Goal: Obtain resource: Obtain resource

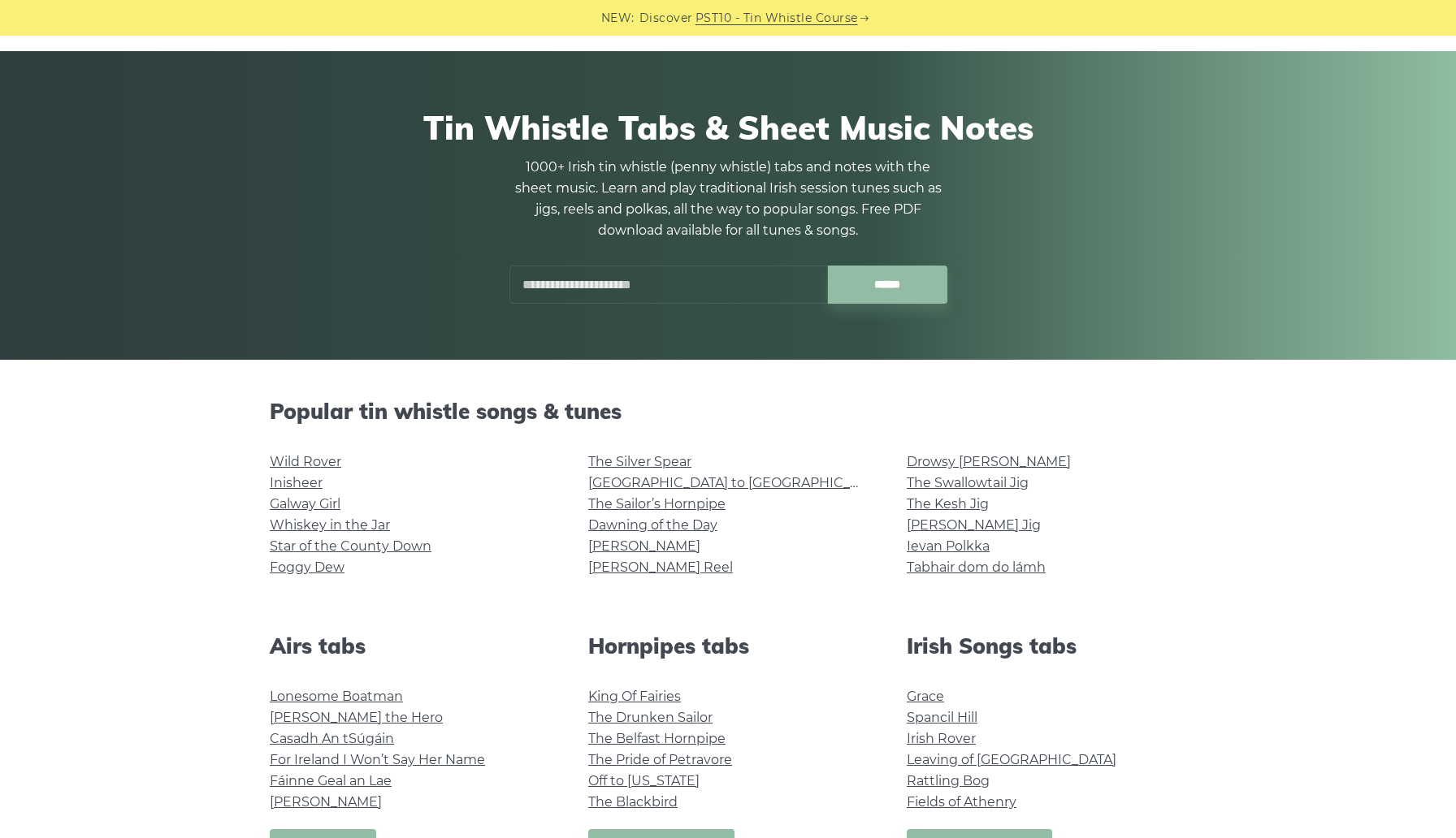
scroll to position [90, 0]
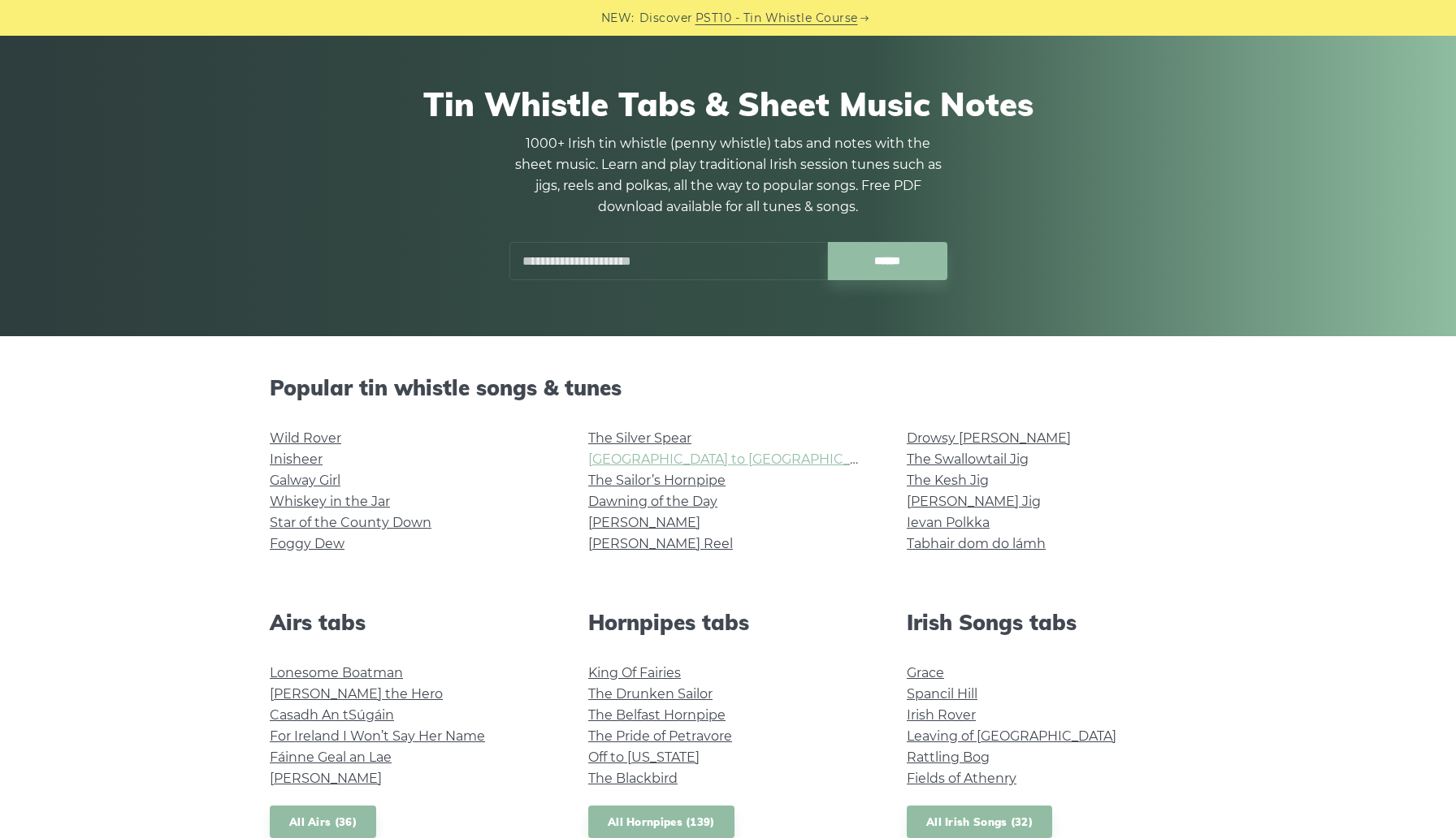
click at [622, 461] on link "Rocky Road to Dublin" at bounding box center [738, 459] width 300 height 15
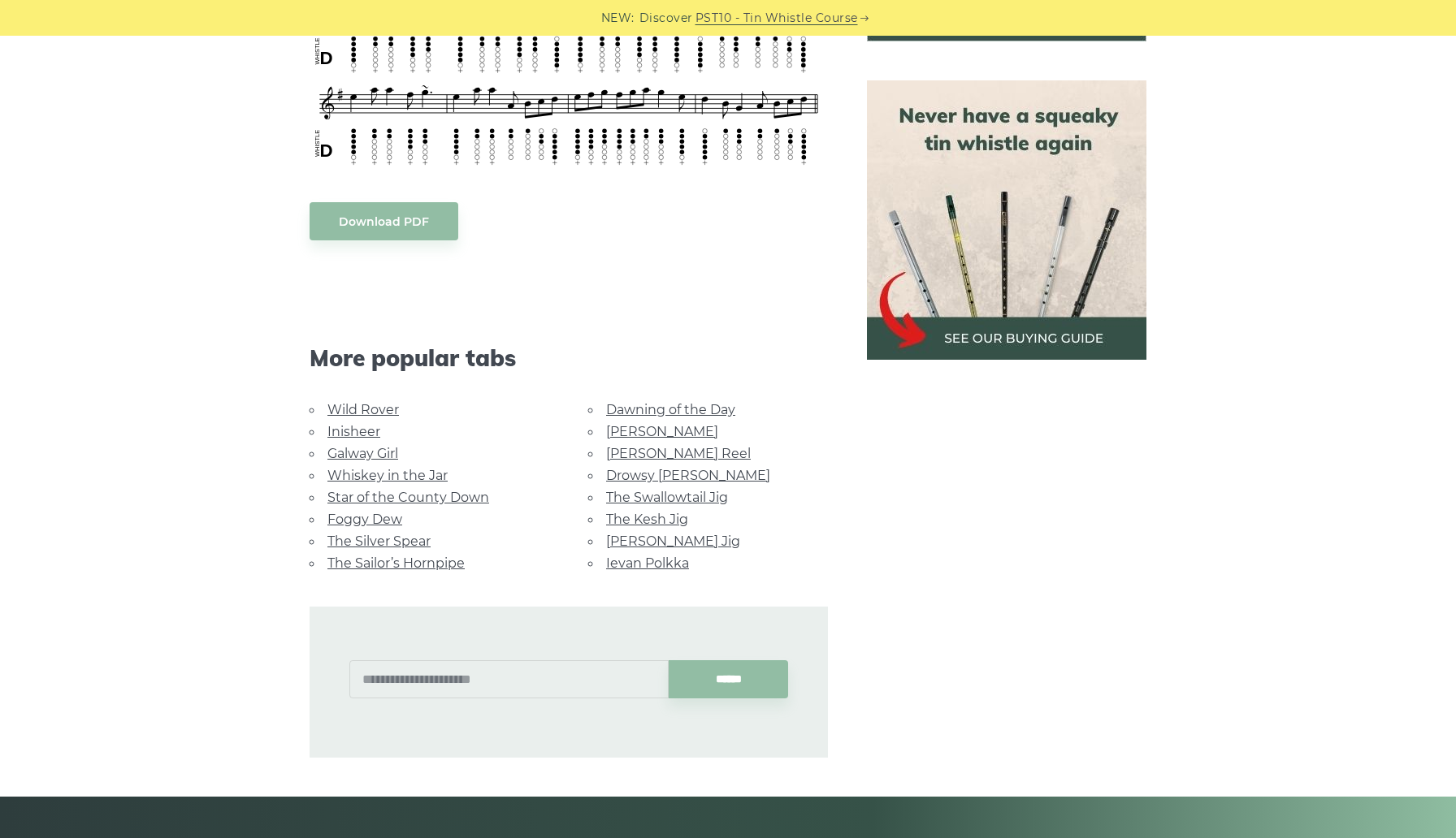
scroll to position [34, 0]
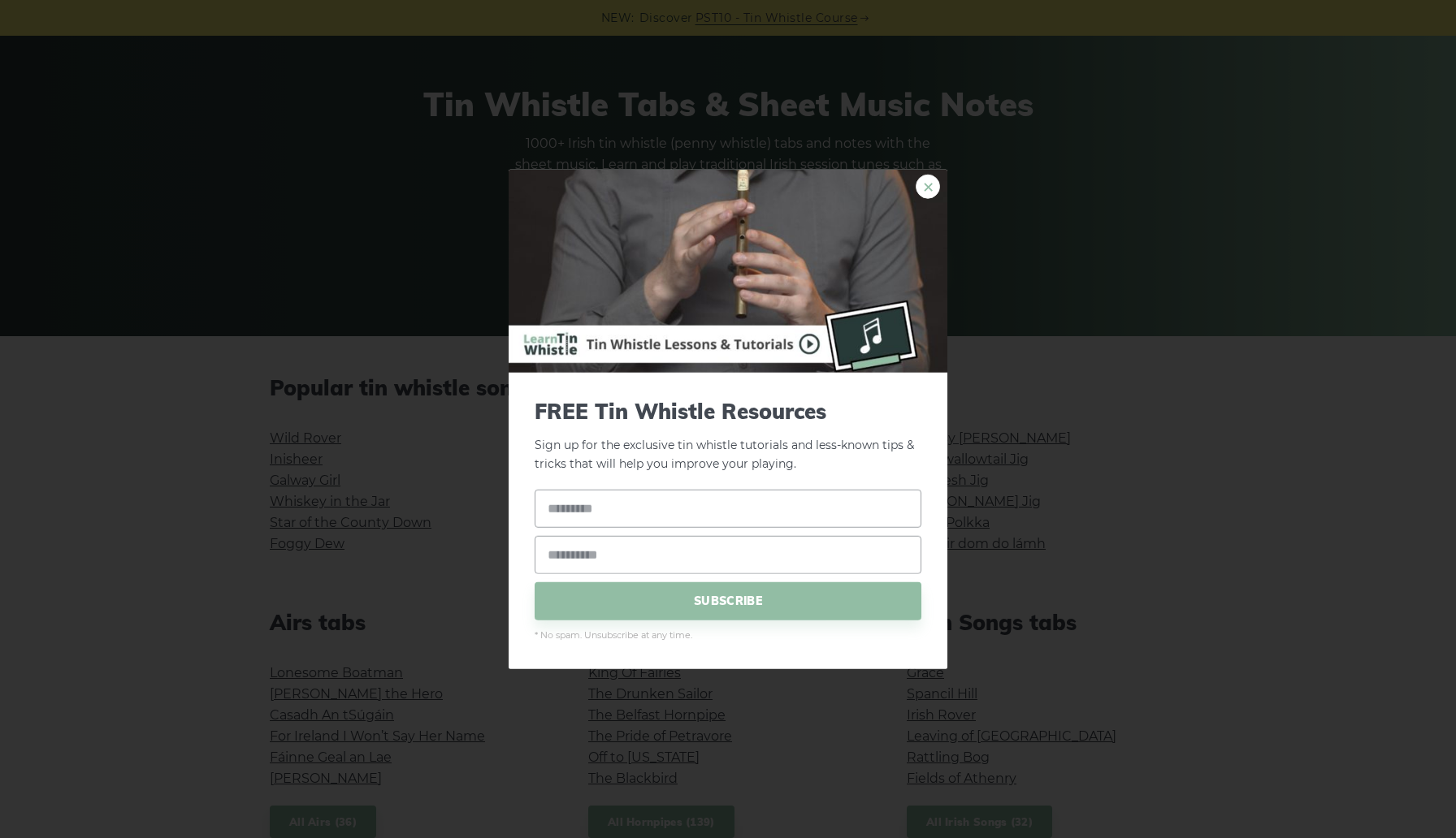
click at [924, 183] on link "×" at bounding box center [927, 186] width 24 height 24
